Goal: Information Seeking & Learning: Find specific fact

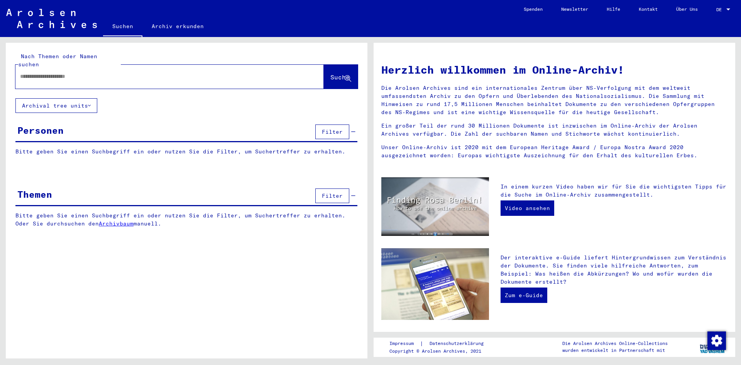
click at [98, 73] on input "text" at bounding box center [160, 77] width 280 height 8
type input "**********"
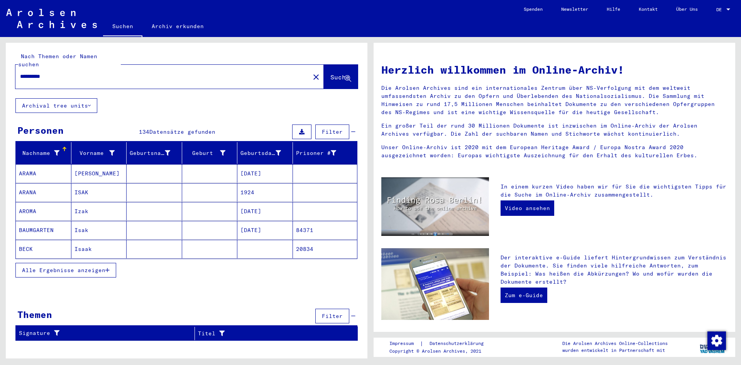
click at [65, 263] on button "Alle Ergebnisse anzeigen" at bounding box center [65, 270] width 101 height 15
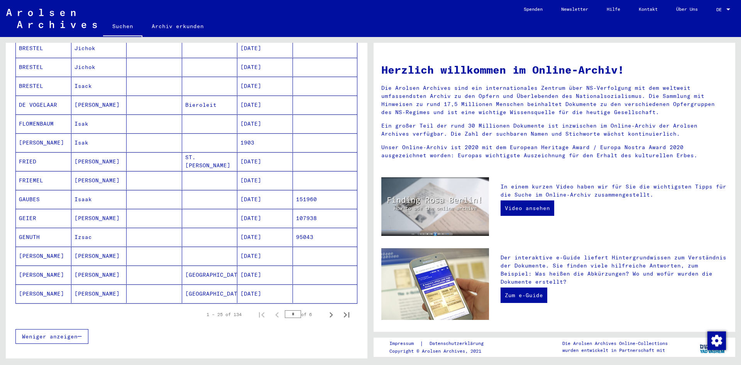
scroll to position [285, 0]
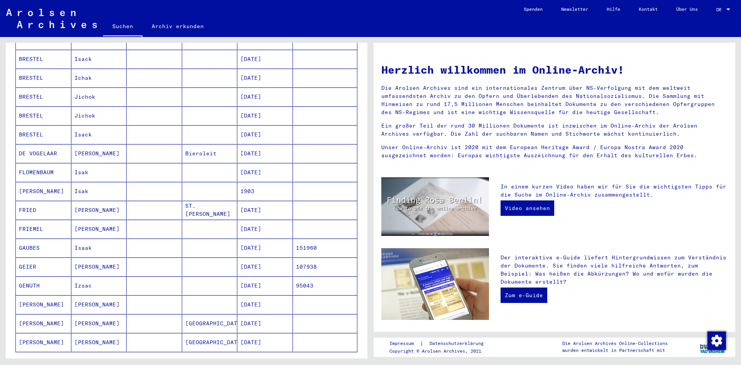
click at [115, 298] on mat-cell "[PERSON_NAME]" at bounding box center [99, 304] width 56 height 19
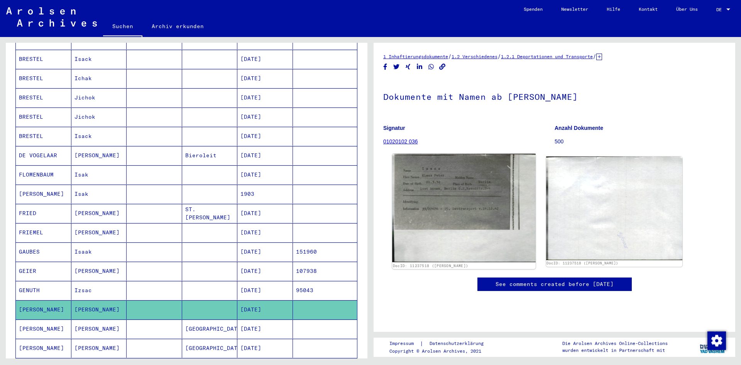
click at [501, 201] on img at bounding box center [463, 208] width 143 height 108
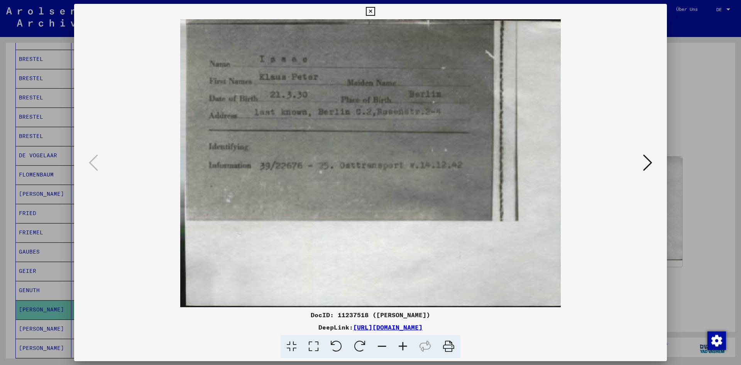
click at [57, 105] on div at bounding box center [370, 182] width 741 height 365
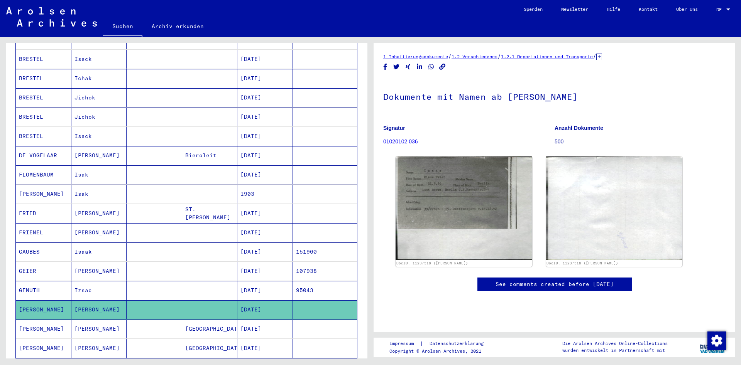
click at [74, 327] on mat-cell "[PERSON_NAME]" at bounding box center [99, 329] width 56 height 19
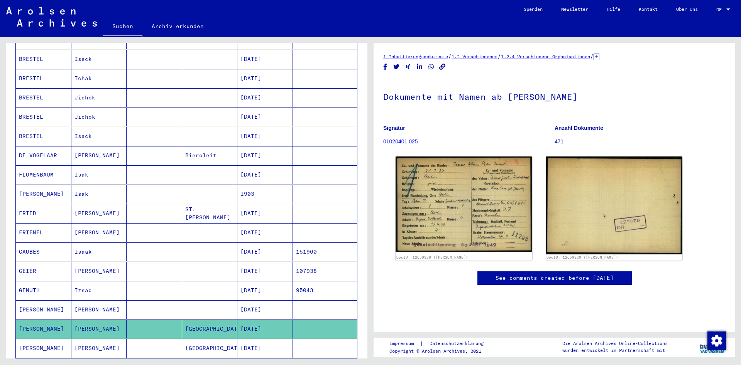
click at [87, 343] on mat-cell "[PERSON_NAME]" at bounding box center [99, 348] width 56 height 19
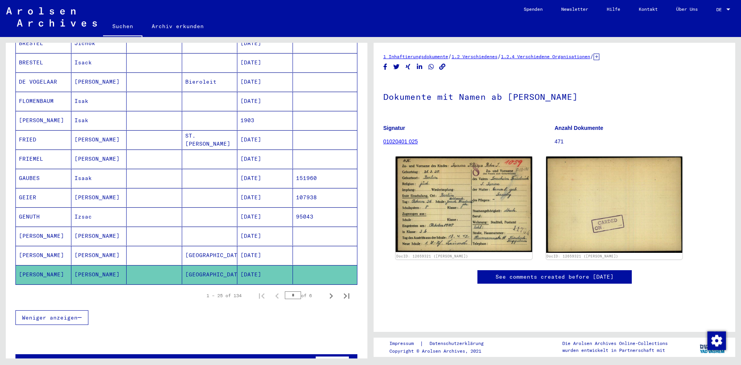
scroll to position [371, 0]
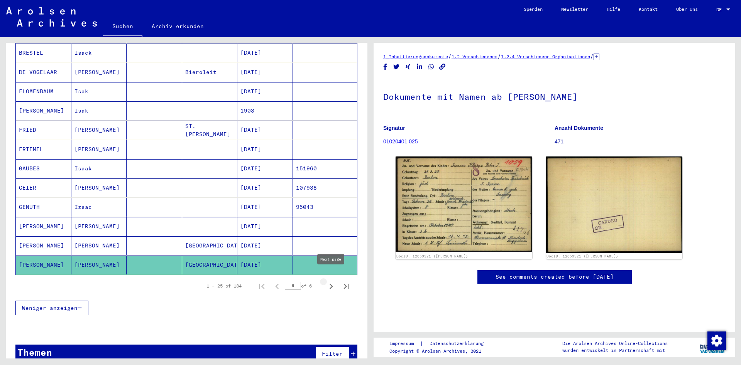
click at [332, 281] on icon "Next page" at bounding box center [331, 286] width 11 height 11
type input "*"
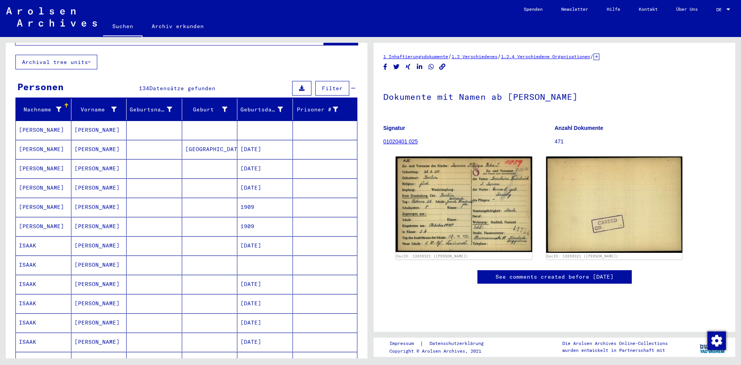
scroll to position [38, 0]
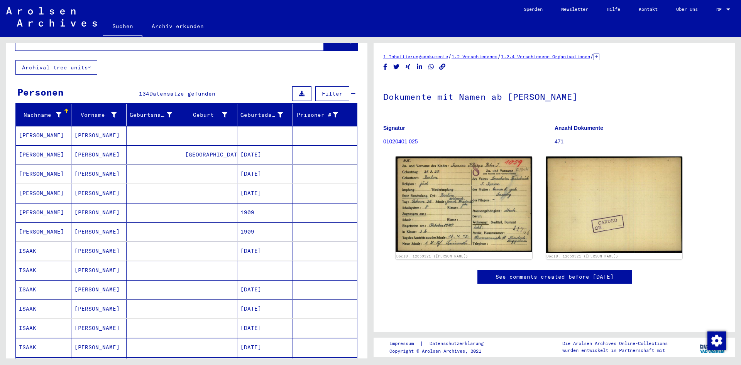
click at [86, 128] on mat-cell "[PERSON_NAME]" at bounding box center [99, 135] width 56 height 19
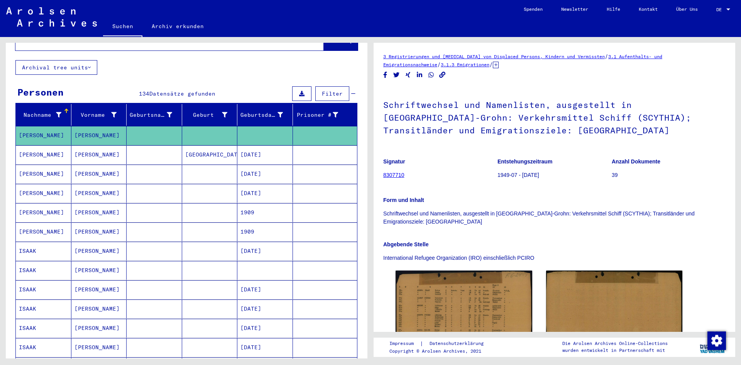
click at [98, 147] on mat-cell "[PERSON_NAME]" at bounding box center [99, 154] width 56 height 19
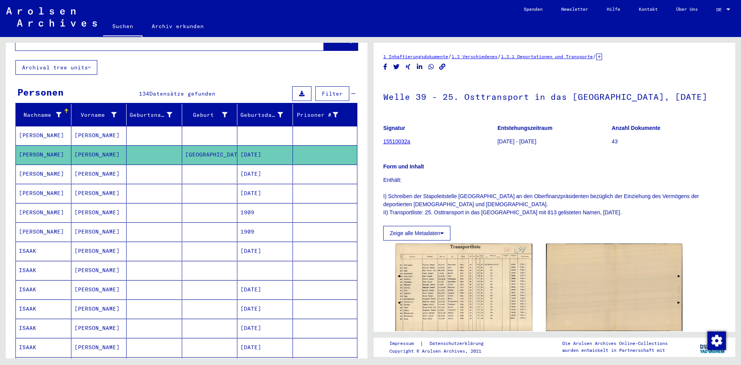
click at [92, 165] on mat-cell "[PERSON_NAME]" at bounding box center [99, 174] width 56 height 19
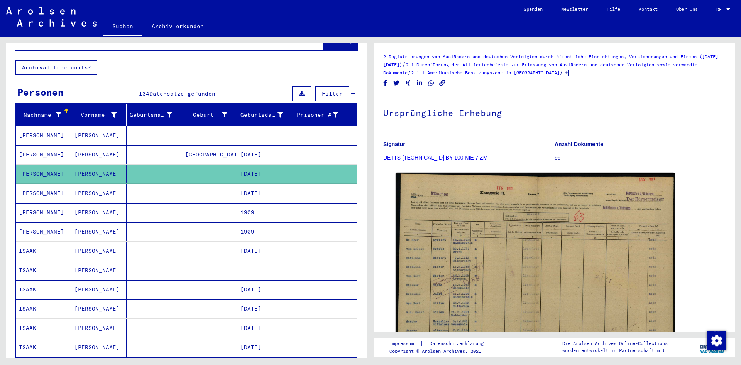
click at [98, 184] on mat-cell "[PERSON_NAME]" at bounding box center [99, 193] width 56 height 19
